Goal: Information Seeking & Learning: Find specific fact

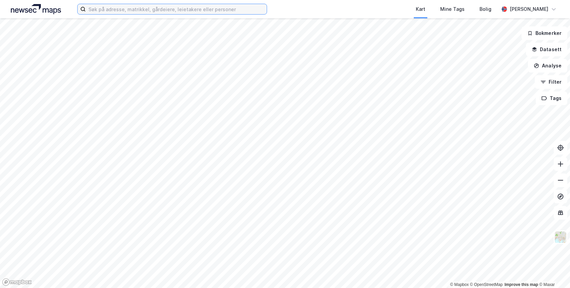
click at [138, 8] on input at bounding box center [176, 9] width 181 height 10
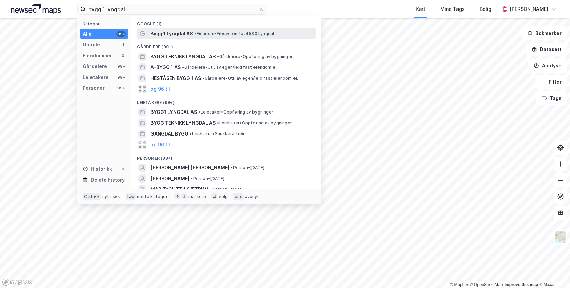
click at [168, 31] on span "Bygg 1 Lyngdal AS" at bounding box center [171, 33] width 42 height 8
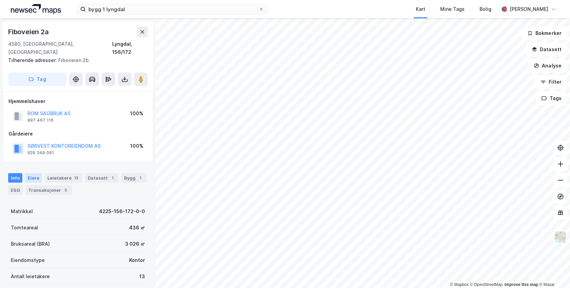
click at [37, 173] on div "Eiere" at bounding box center [33, 177] width 17 height 9
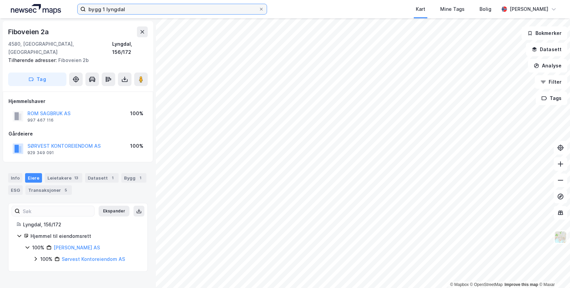
click at [144, 10] on input "bygg 1 lyngdal" at bounding box center [172, 9] width 173 height 10
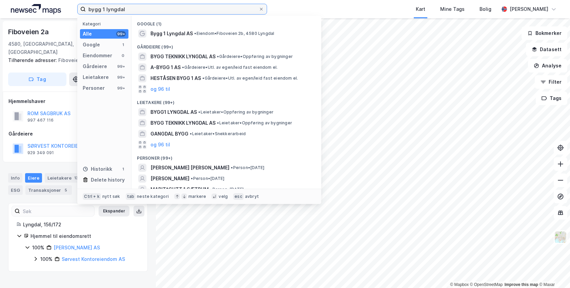
click at [144, 10] on input "bygg 1 lyngdal" at bounding box center [172, 9] width 173 height 10
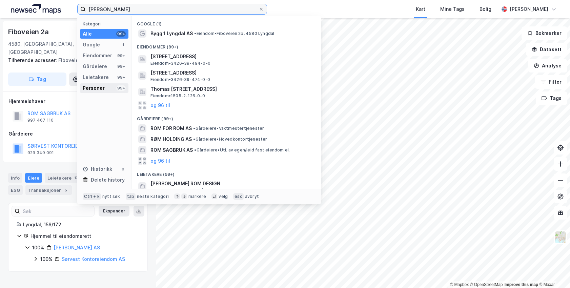
type input "[PERSON_NAME]"
click at [100, 89] on div "Personer" at bounding box center [94, 88] width 22 height 8
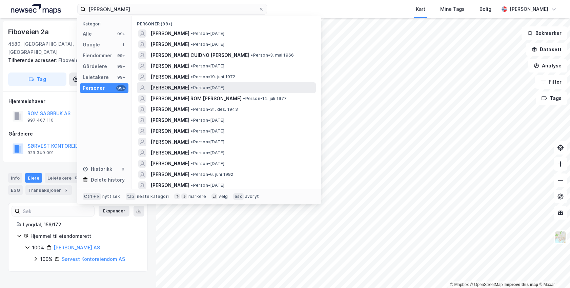
click at [276, 88] on div "[PERSON_NAME] ROM • Person • [DATE]" at bounding box center [232, 88] width 164 height 8
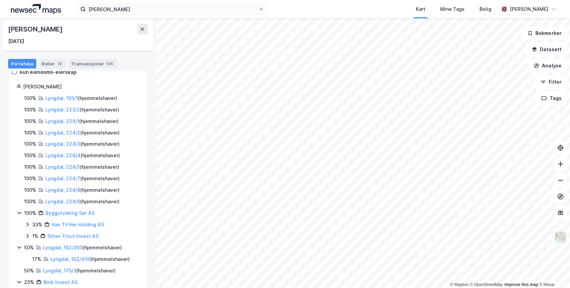
scroll to position [4, 0]
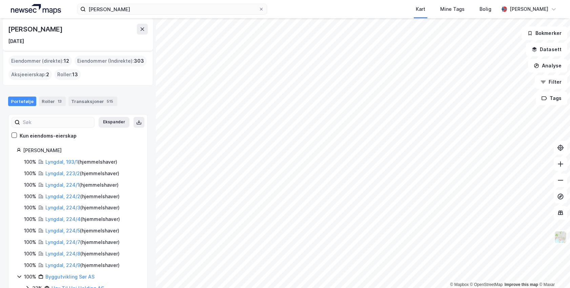
click at [391, 9] on div "Kart Mine Tags Bolig" at bounding box center [399, 9] width 199 height 18
click at [128, 103] on div "Portefølje Roller 13 Transaksjoner 515" at bounding box center [78, 101] width 140 height 9
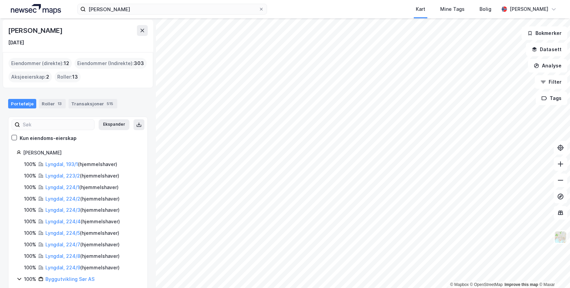
scroll to position [0, 0]
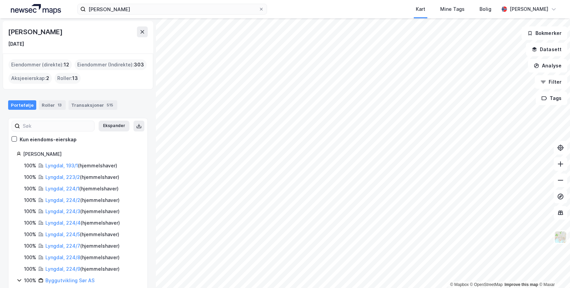
drag, startPoint x: 114, startPoint y: 36, endPoint x: 109, endPoint y: 36, distance: 4.8
click at [114, 36] on div "[PERSON_NAME]" at bounding box center [78, 31] width 140 height 11
